Goal: Task Accomplishment & Management: Manage account settings

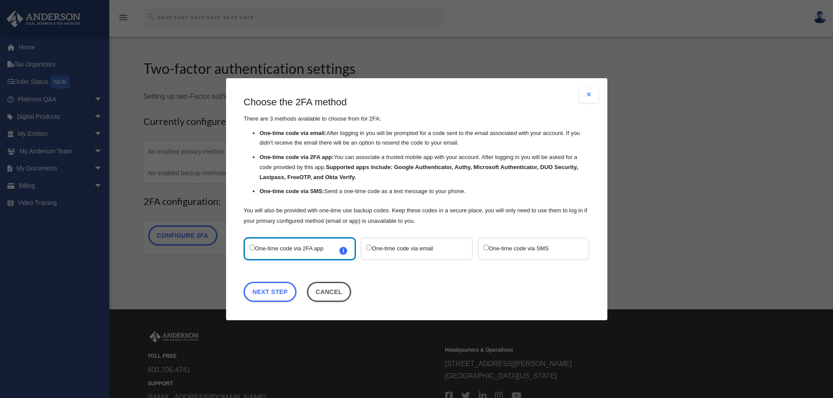
click at [342, 249] on span "i Refer to the guide on how to set up 2FA apps for more information on how to s…" at bounding box center [343, 251] width 8 height 8
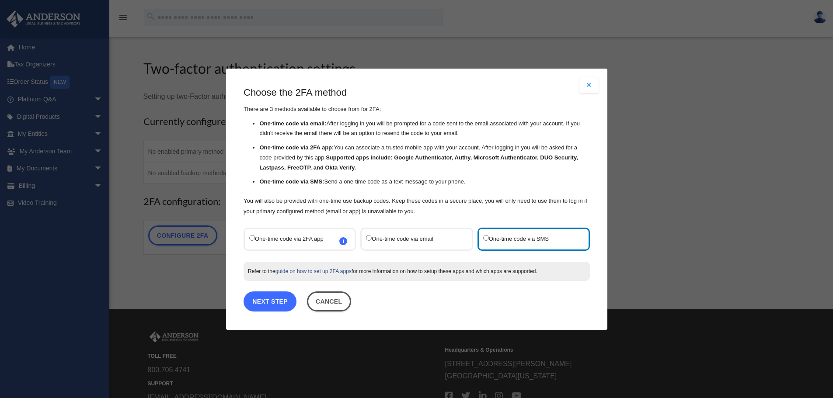
click at [276, 299] on link "Next Step" at bounding box center [270, 301] width 53 height 20
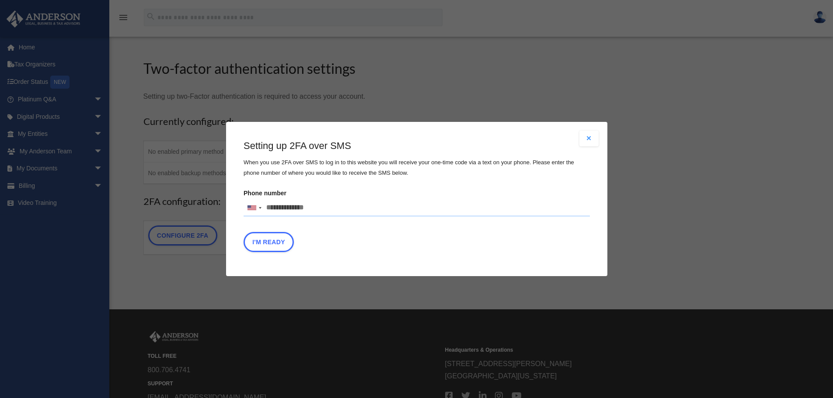
click at [307, 206] on input "Phone number [GEOGRAPHIC_DATA] +1 [GEOGRAPHIC_DATA] +44 [GEOGRAPHIC_DATA] (‫[GE…" at bounding box center [417, 207] width 346 height 17
type input "**********"
click at [274, 239] on button "I'm Ready" at bounding box center [269, 242] width 50 height 20
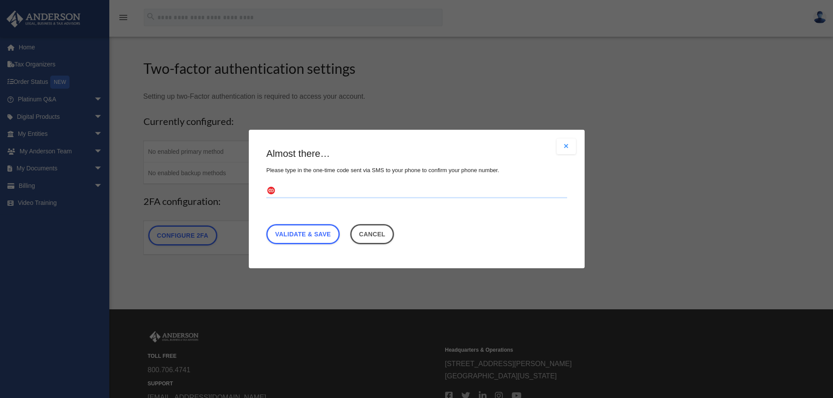
click at [301, 187] on input "text" at bounding box center [416, 192] width 301 height 14
type input "******"
click at [311, 235] on link "Validate & Save" at bounding box center [302, 234] width 73 height 20
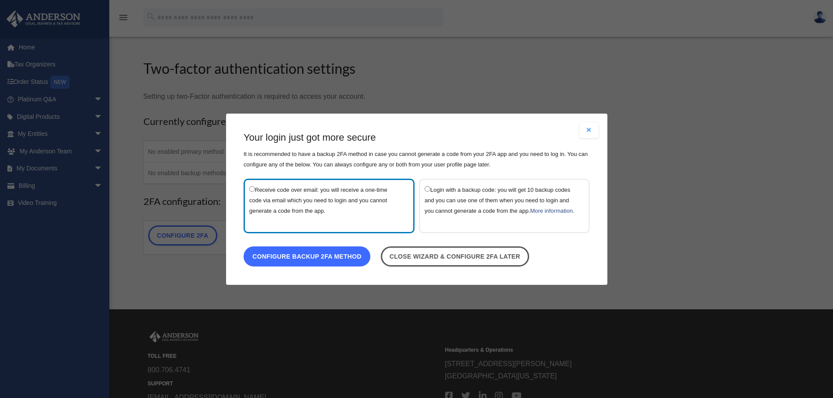
click at [298, 264] on link "Configure backup 2FA method" at bounding box center [307, 256] width 127 height 20
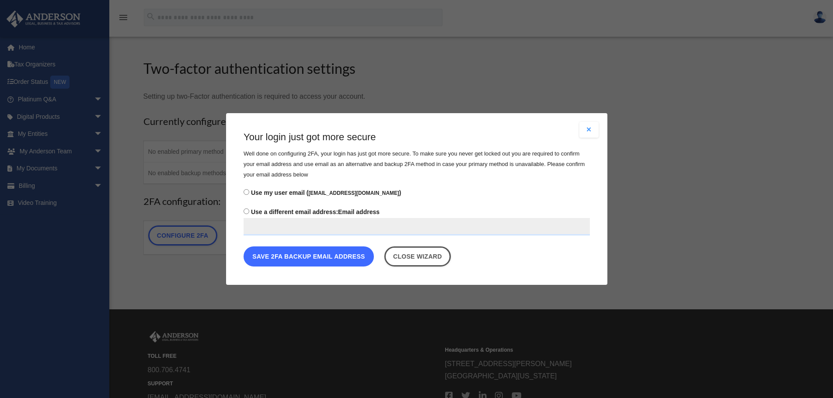
click at [304, 257] on button "Save 2FA backup email address" at bounding box center [309, 257] width 130 height 20
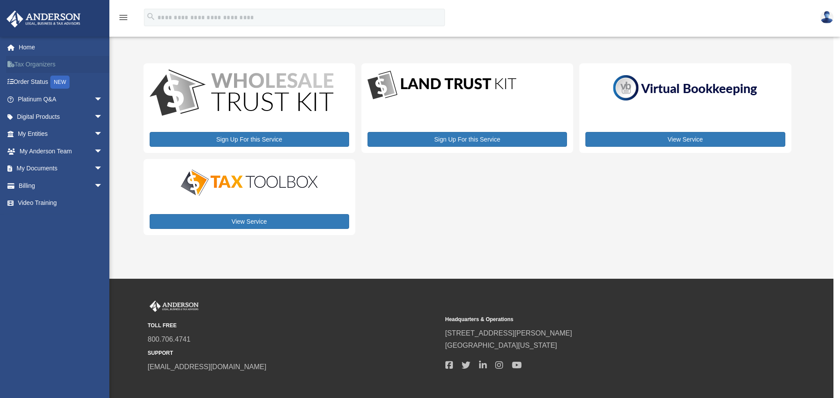
click at [35, 62] on link "Tax Organizers" at bounding box center [61, 64] width 110 height 17
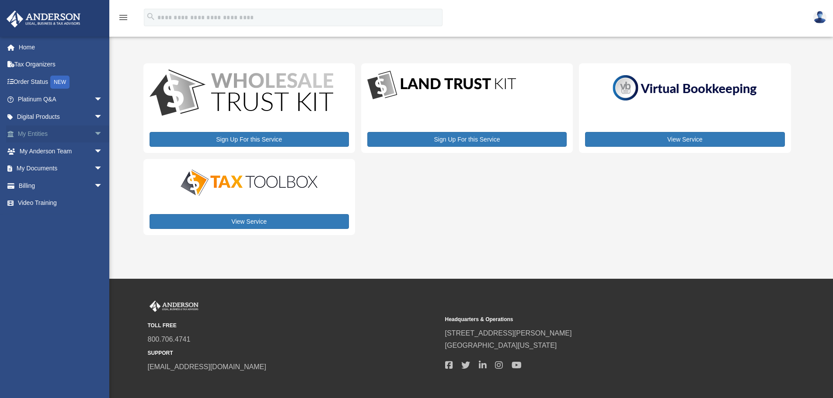
click at [94, 129] on span "arrow_drop_down" at bounding box center [102, 135] width 17 height 18
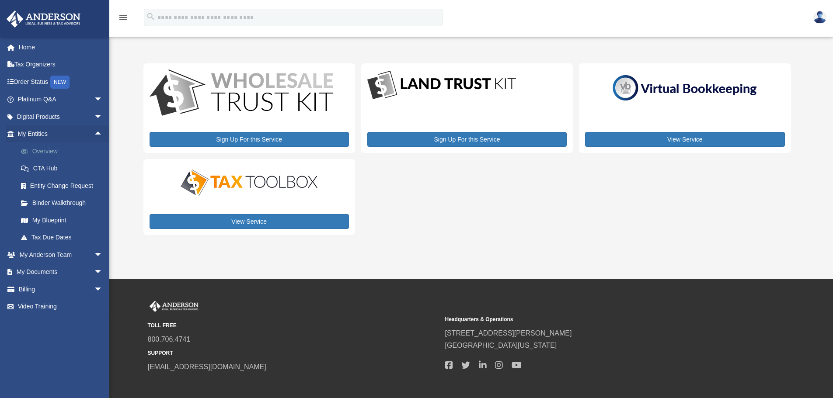
click at [44, 149] on link "Overview" at bounding box center [64, 151] width 104 height 17
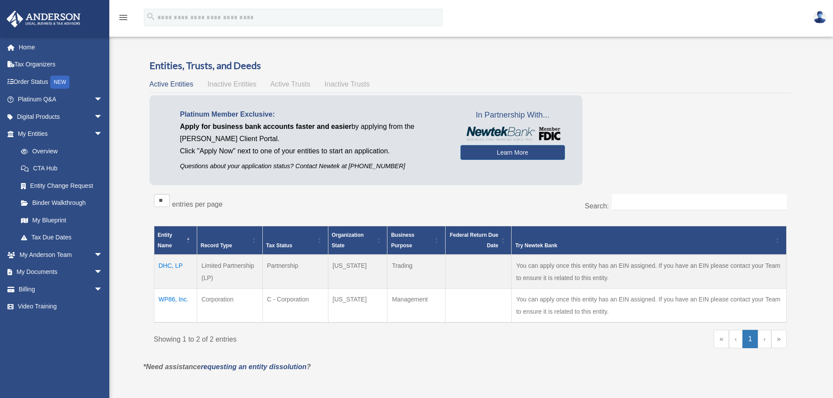
click at [817, 17] on img at bounding box center [819, 17] width 13 height 13
click at [670, 57] on link "Logout" at bounding box center [688, 58] width 87 height 18
